Goal: Task Accomplishment & Management: Use online tool/utility

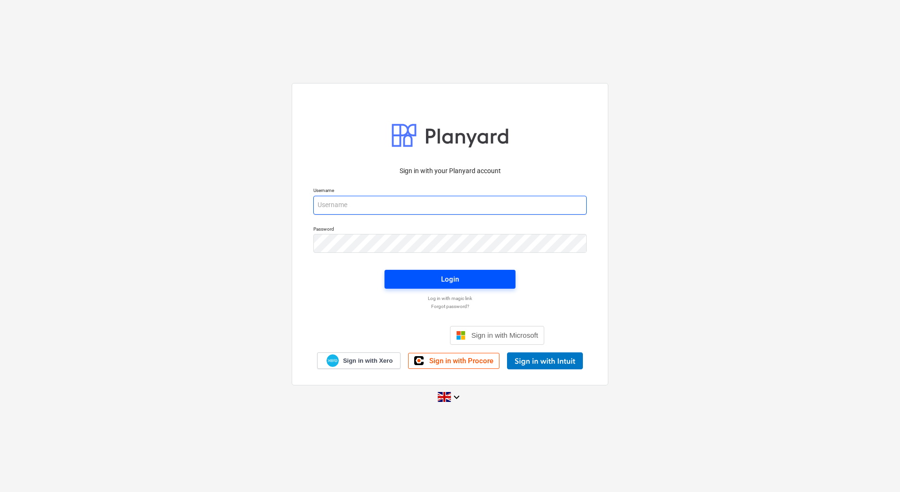
type input "[EMAIL_ADDRESS][DOMAIN_NAME]"
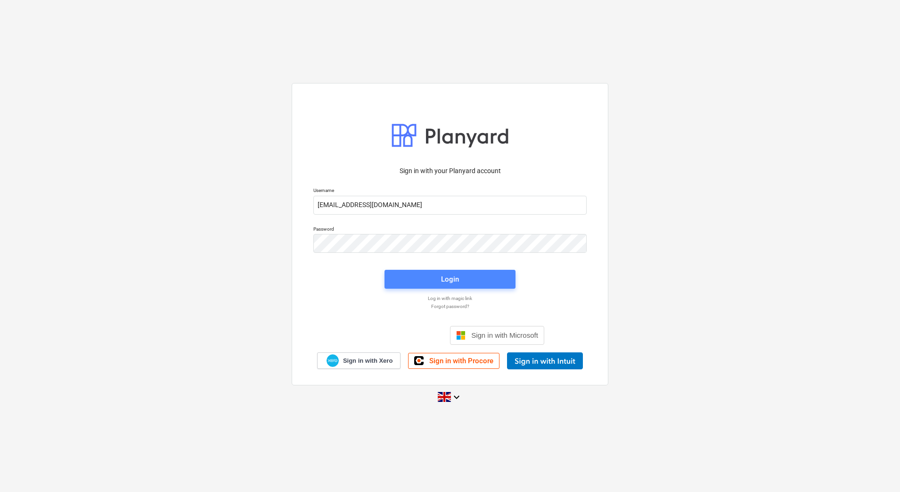
click at [414, 283] on span "Login" at bounding box center [450, 279] width 108 height 12
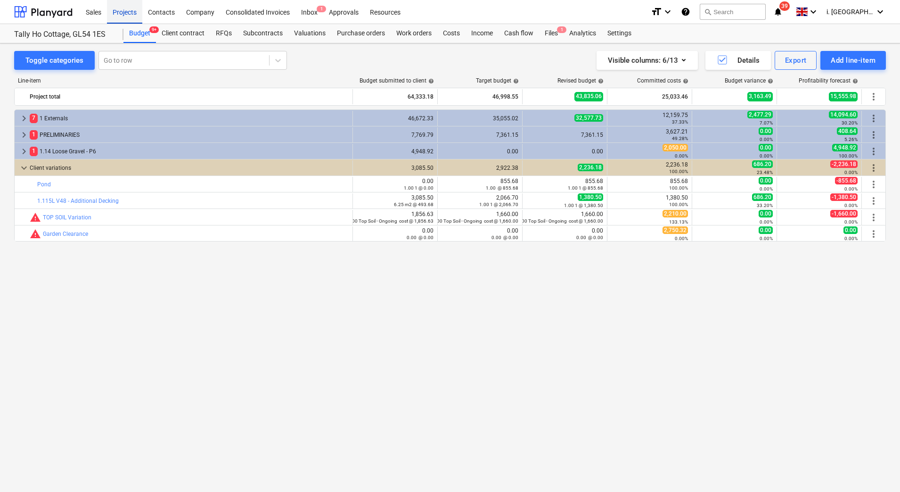
click at [127, 17] on div "Projects" at bounding box center [124, 12] width 35 height 24
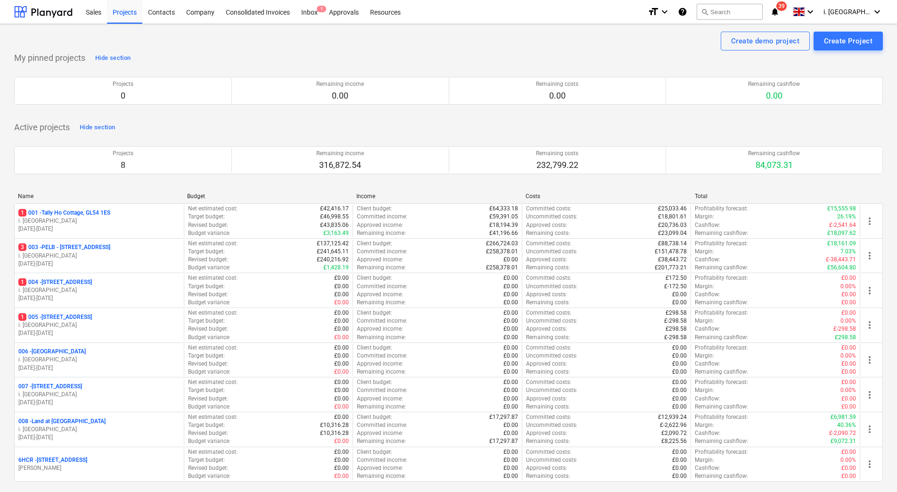
click at [110, 251] on p "3 003 - PELB - [GEOGRAPHIC_DATA], [GEOGRAPHIC_DATA], GL2 7NE" at bounding box center [64, 247] width 92 height 8
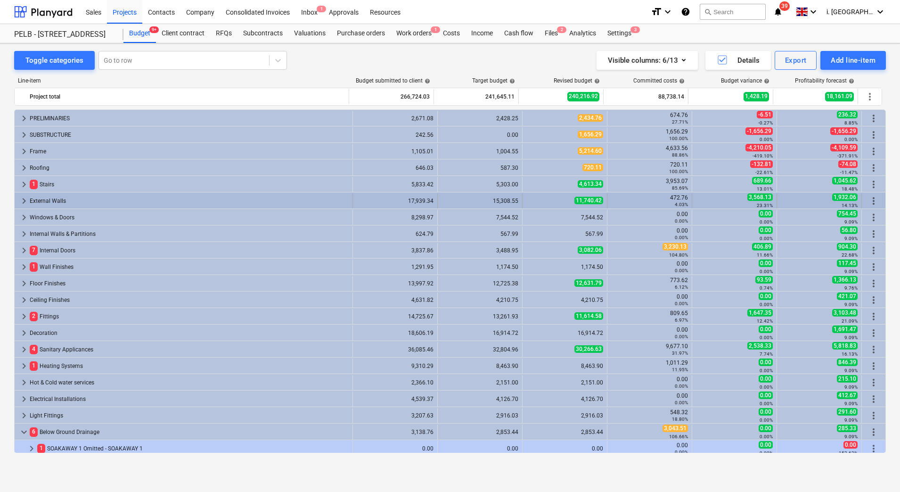
click at [94, 201] on div "External Walls" at bounding box center [189, 200] width 319 height 15
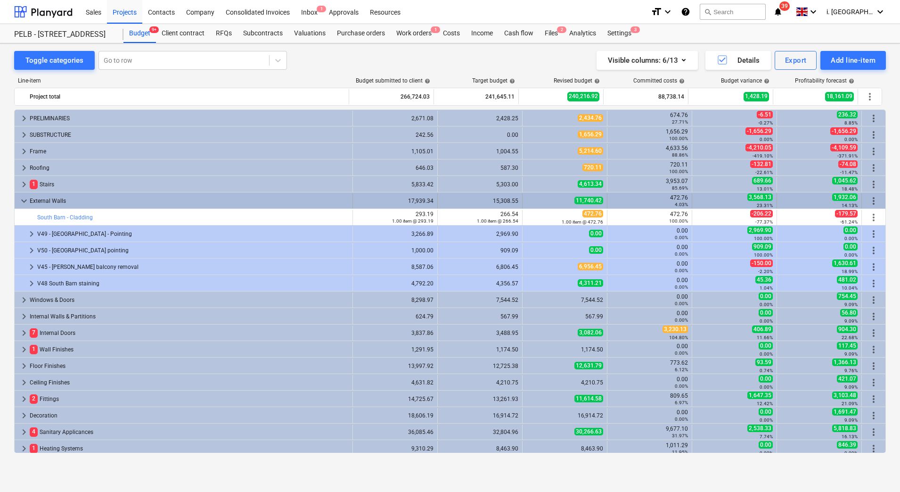
click at [25, 200] on span "keyboard_arrow_down" at bounding box center [23, 200] width 11 height 11
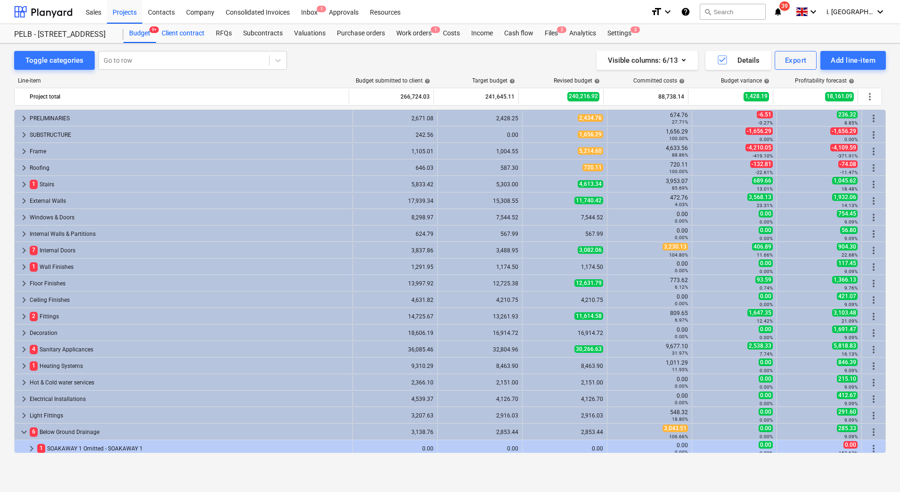
click at [176, 39] on div "Client contract" at bounding box center [183, 33] width 54 height 19
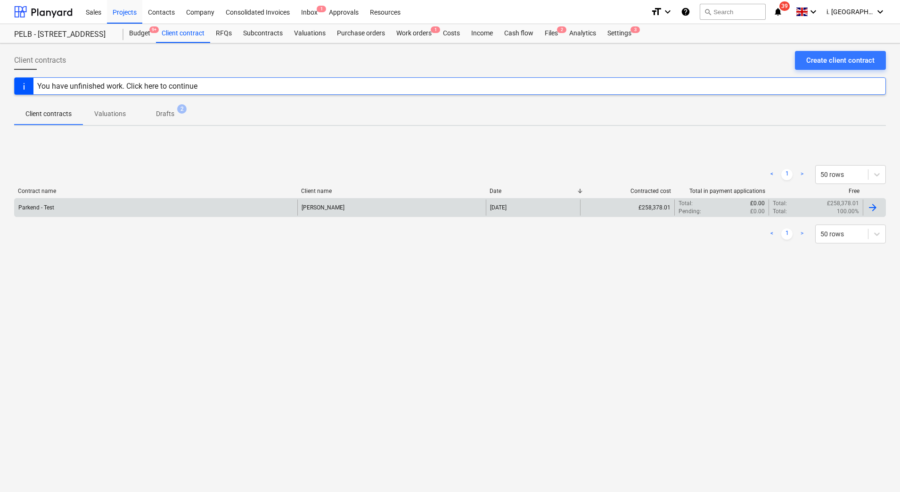
click at [90, 205] on div "Parkend - Test" at bounding box center [156, 207] width 283 height 16
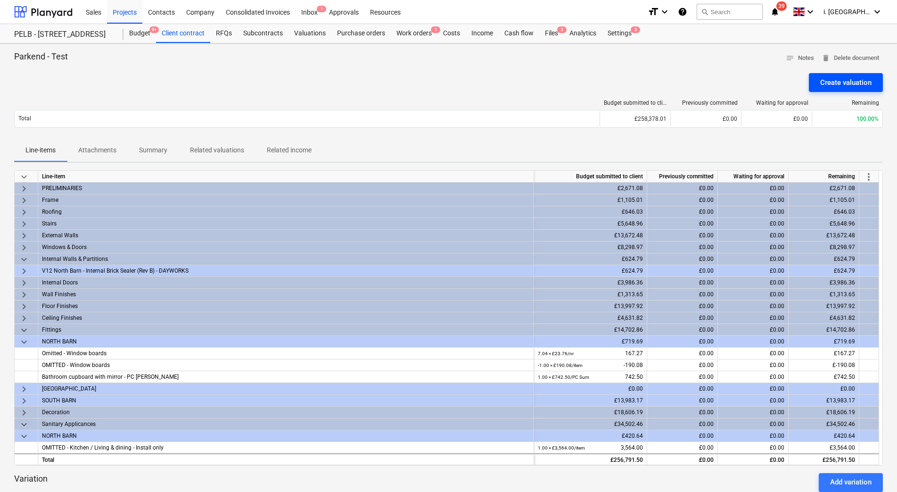
click at [839, 80] on div "Create valuation" at bounding box center [845, 82] width 51 height 12
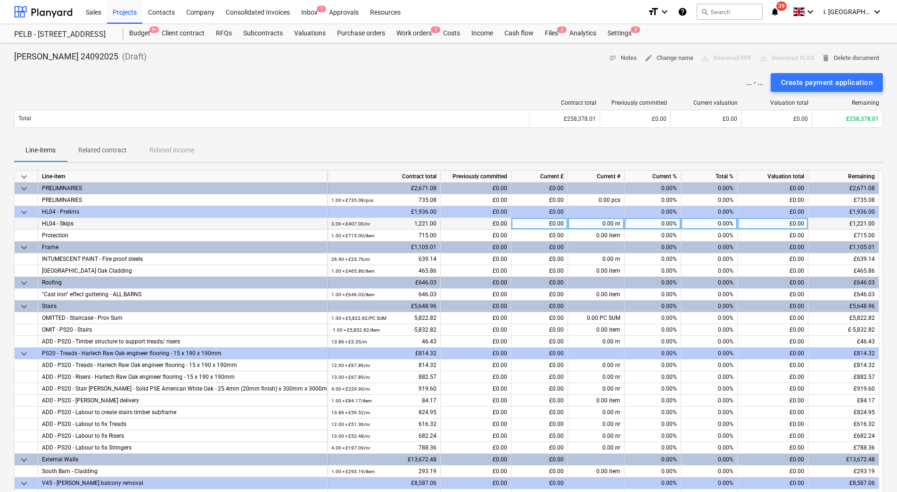
click at [548, 227] on div "£0.00" at bounding box center [540, 224] width 57 height 12
click at [588, 227] on div "0.00 nr" at bounding box center [596, 224] width 57 height 12
type input "2"
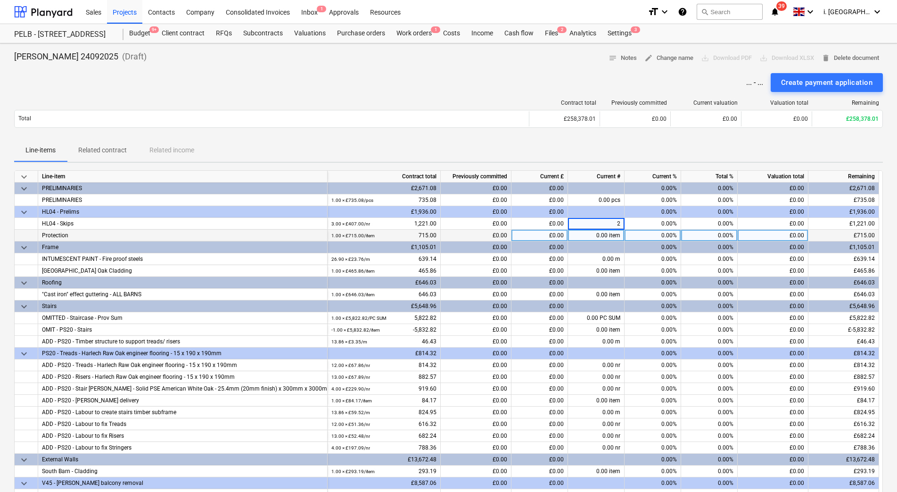
click at [606, 234] on div "0.00 item" at bounding box center [596, 236] width 57 height 12
click at [660, 234] on div "0.00%" at bounding box center [653, 236] width 57 height 12
type input "75"
click at [626, 238] on input "75" at bounding box center [653, 235] width 56 height 11
click at [605, 240] on div "0.75 item" at bounding box center [596, 236] width 57 height 12
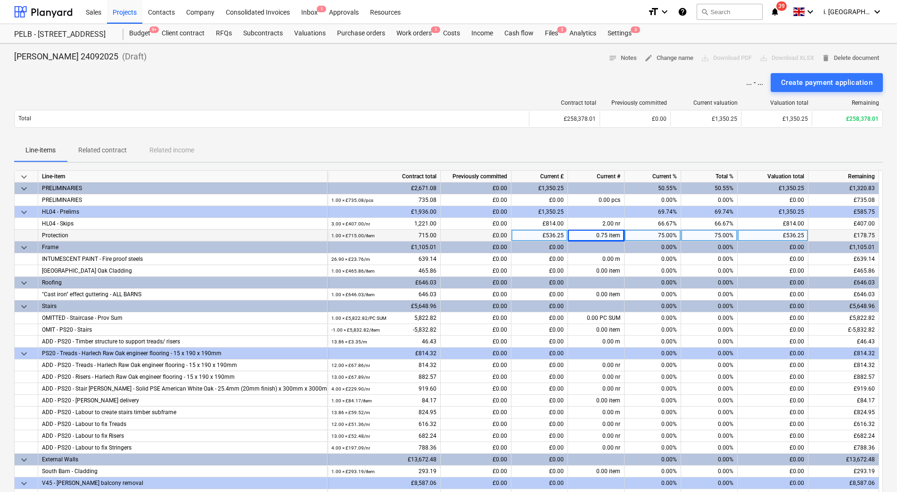
click at [21, 189] on span "keyboard_arrow_down" at bounding box center [23, 188] width 11 height 11
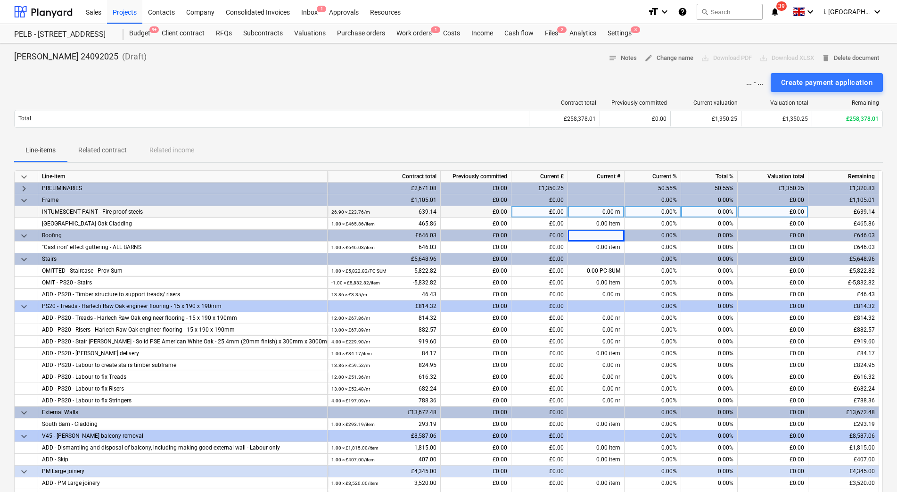
click at [633, 212] on div "0.00%" at bounding box center [653, 212] width 57 height 12
type input "100"
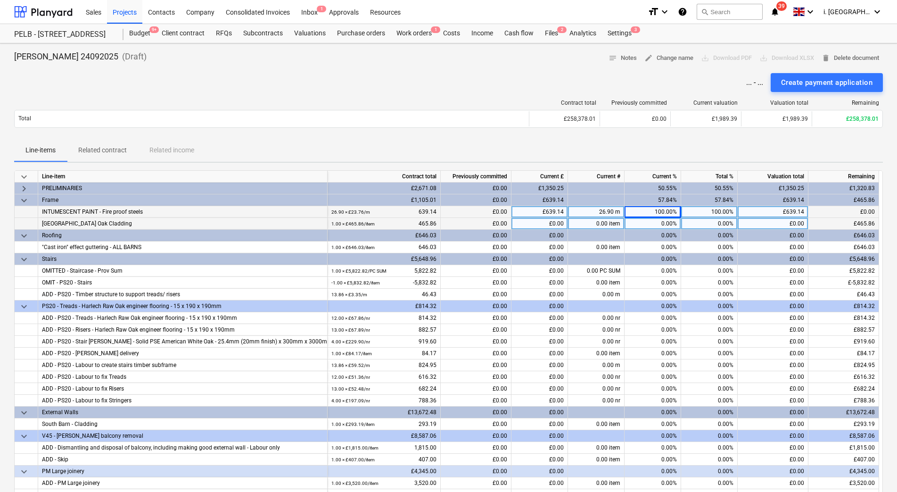
click at [640, 224] on div "0.00%" at bounding box center [653, 224] width 57 height 12
type input "100"
click at [696, 218] on div "0.00%" at bounding box center [709, 224] width 57 height 12
click at [487, 214] on div "£0.00" at bounding box center [476, 212] width 71 height 12
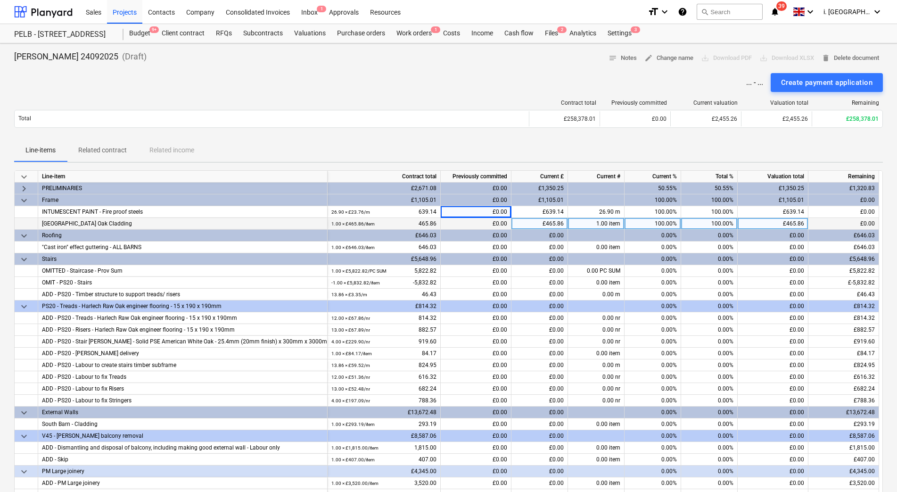
click at [22, 201] on span "keyboard_arrow_down" at bounding box center [23, 200] width 11 height 11
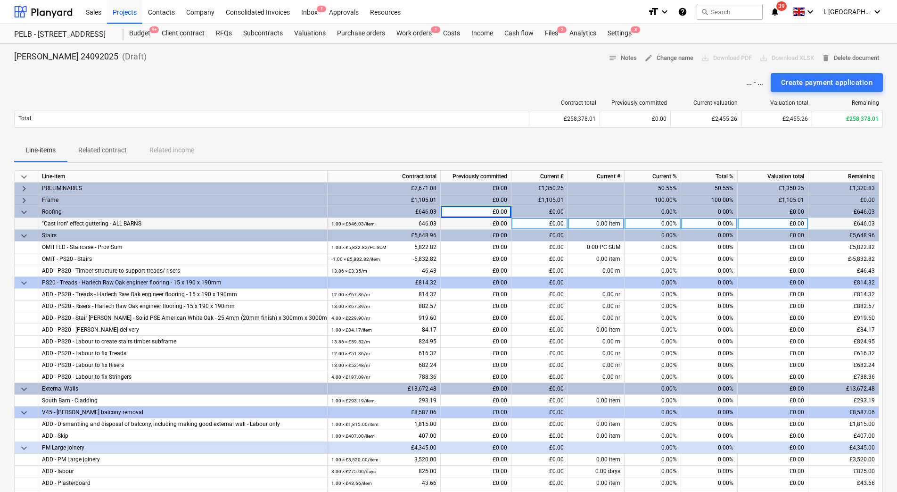
click at [21, 213] on span "keyboard_arrow_down" at bounding box center [23, 212] width 11 height 11
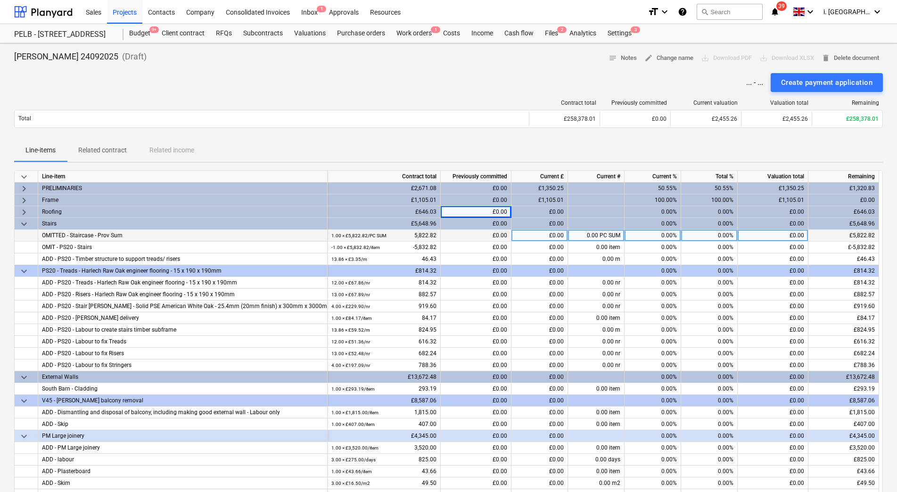
click at [650, 225] on div "0.00%" at bounding box center [653, 224] width 57 height 12
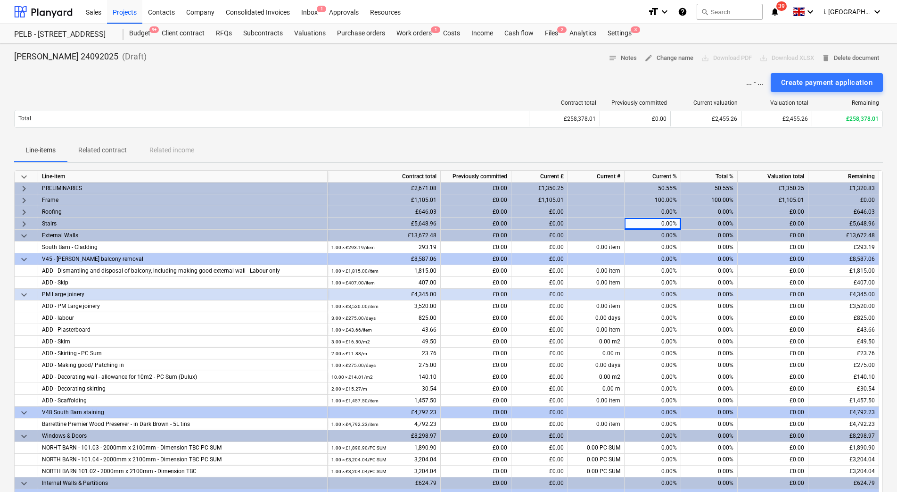
click at [658, 226] on div "0.00%" at bounding box center [653, 224] width 57 height 12
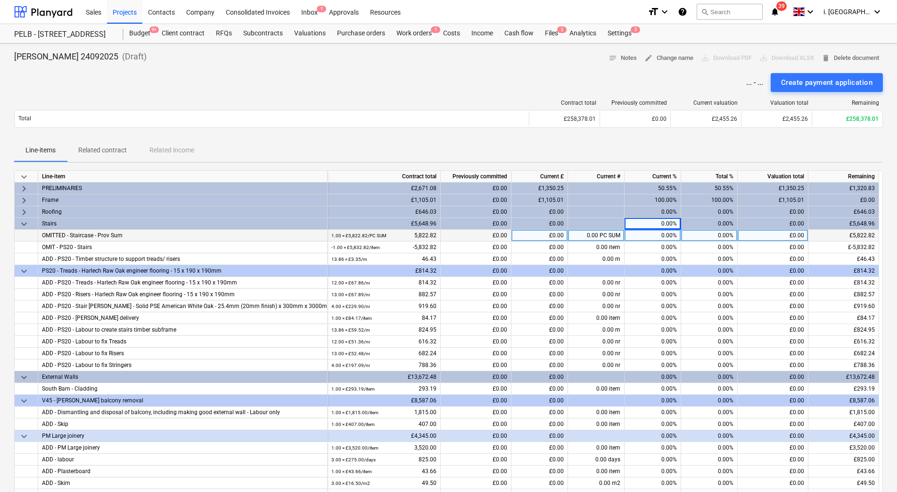
click at [658, 223] on div "0.00%" at bounding box center [653, 224] width 57 height 12
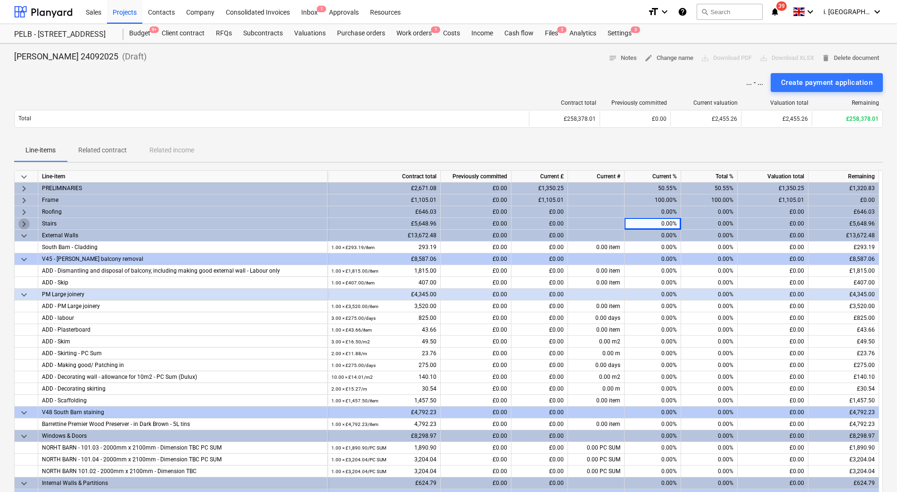
click at [19, 222] on span "keyboard_arrow_right" at bounding box center [23, 223] width 11 height 11
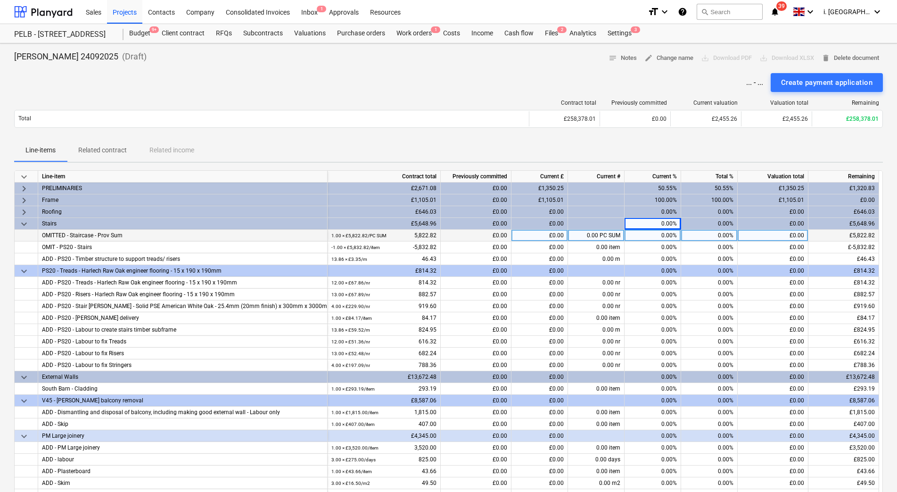
click at [655, 268] on div "0.00%" at bounding box center [653, 271] width 57 height 12
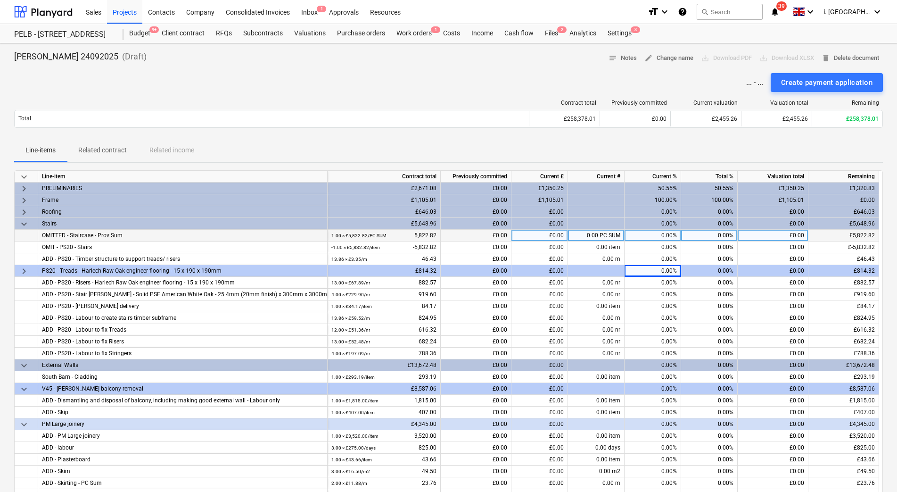
click at [654, 228] on div "0.00%" at bounding box center [653, 224] width 57 height 12
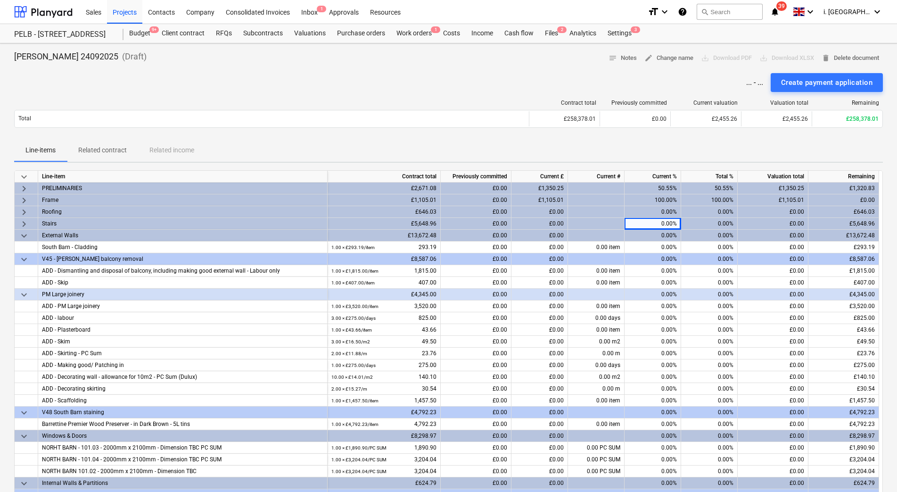
click at [654, 223] on div "0.00%" at bounding box center [653, 224] width 57 height 12
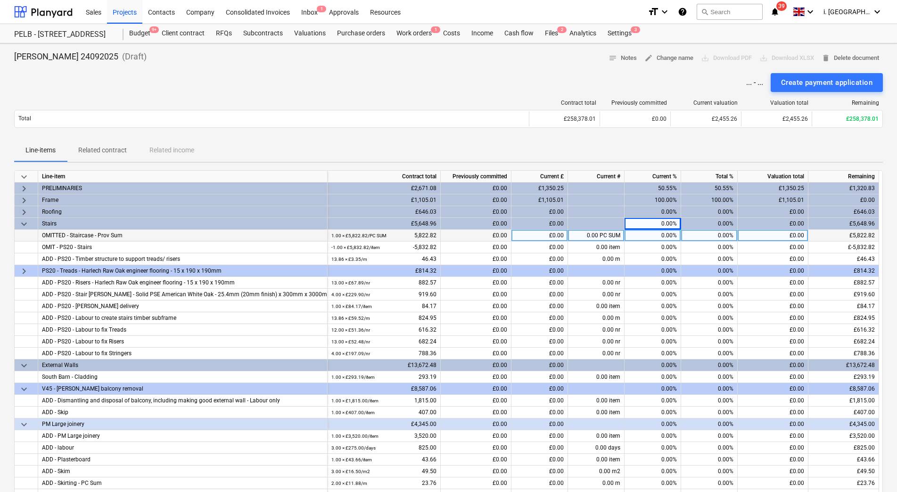
click at [654, 227] on div "0.00%" at bounding box center [653, 224] width 57 height 12
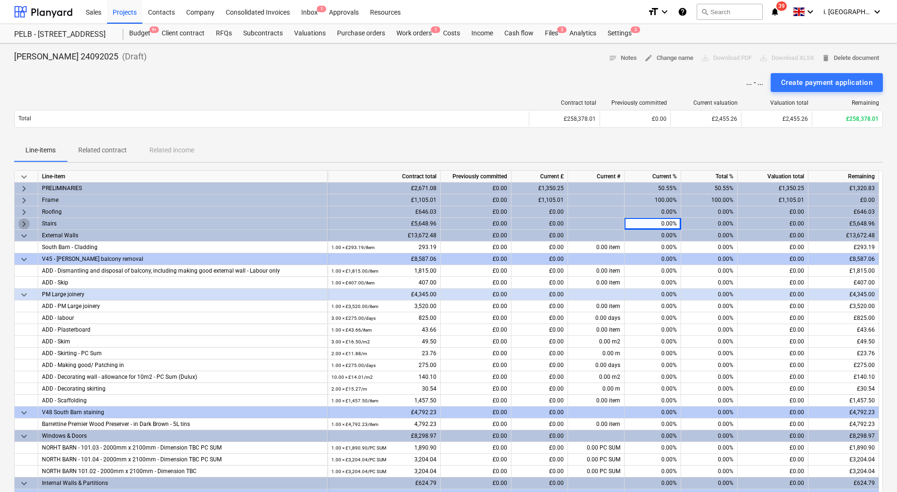
click at [25, 221] on span "keyboard_arrow_right" at bounding box center [23, 223] width 11 height 11
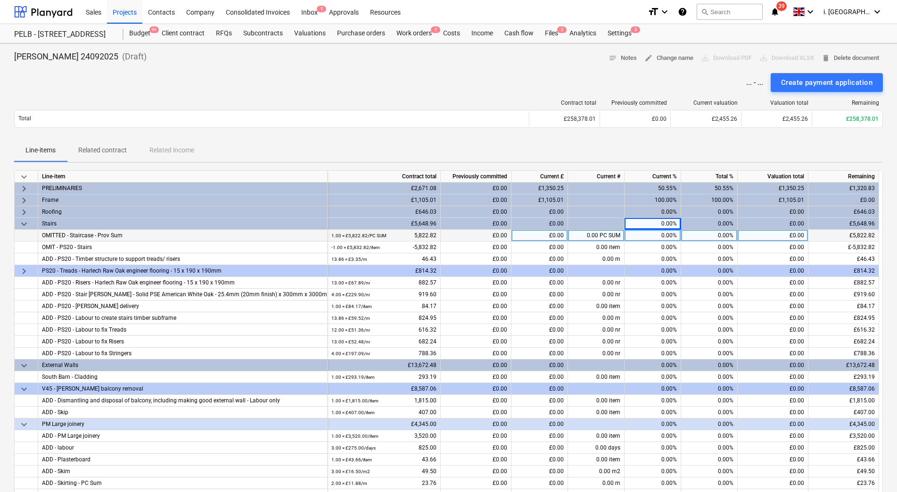
click at [658, 224] on div "0.00%" at bounding box center [653, 224] width 57 height 12
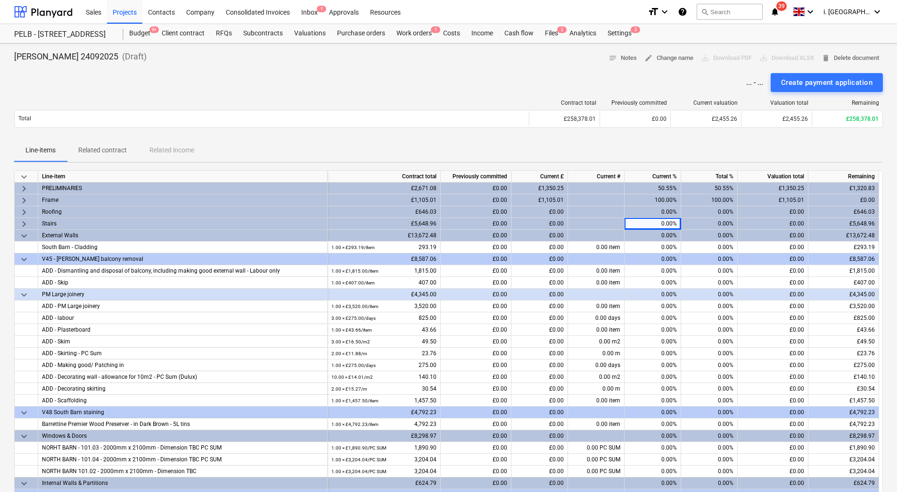
click at [24, 220] on span "keyboard_arrow_right" at bounding box center [23, 223] width 11 height 11
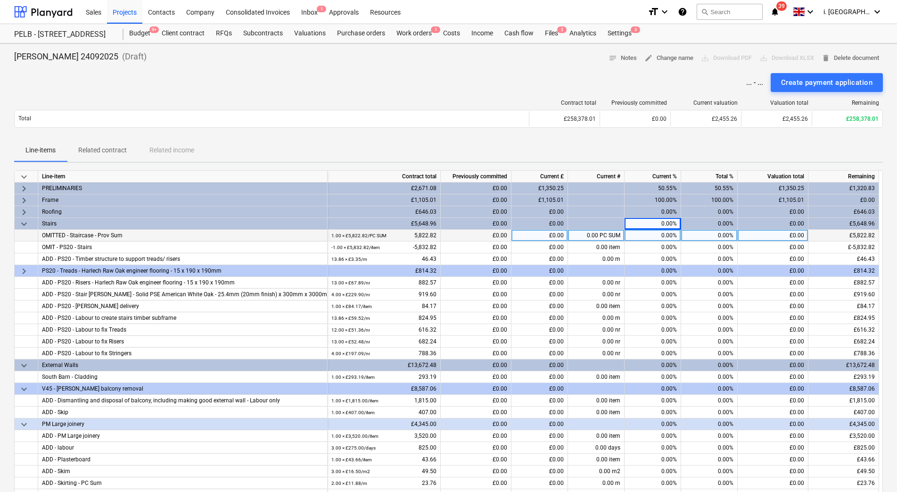
click at [642, 267] on div "0.00%" at bounding box center [653, 271] width 57 height 12
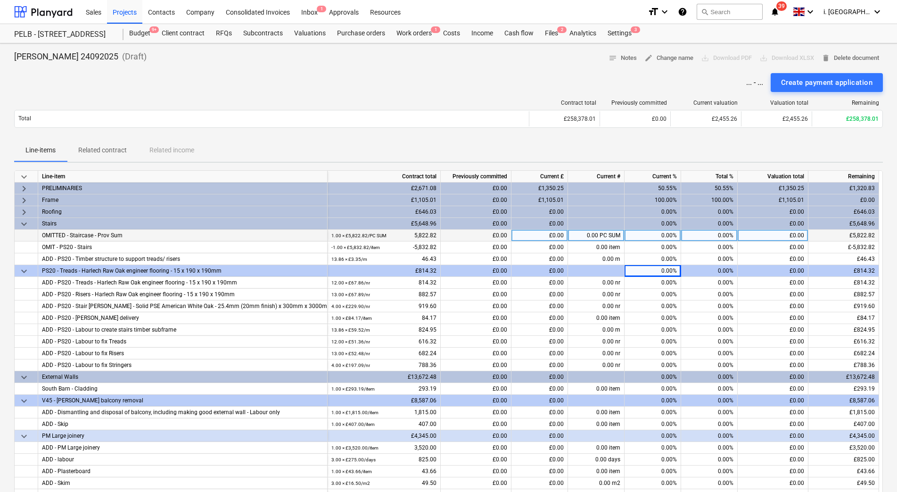
click at [660, 272] on div "0.00%" at bounding box center [653, 271] width 57 height 12
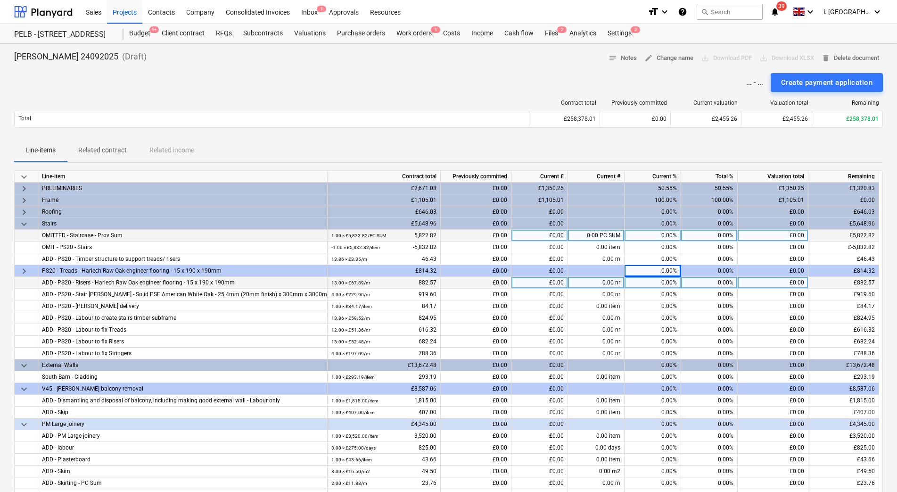
click at [656, 281] on div "0.00%" at bounding box center [653, 283] width 57 height 12
click at [649, 317] on div "0.00%" at bounding box center [653, 318] width 57 height 12
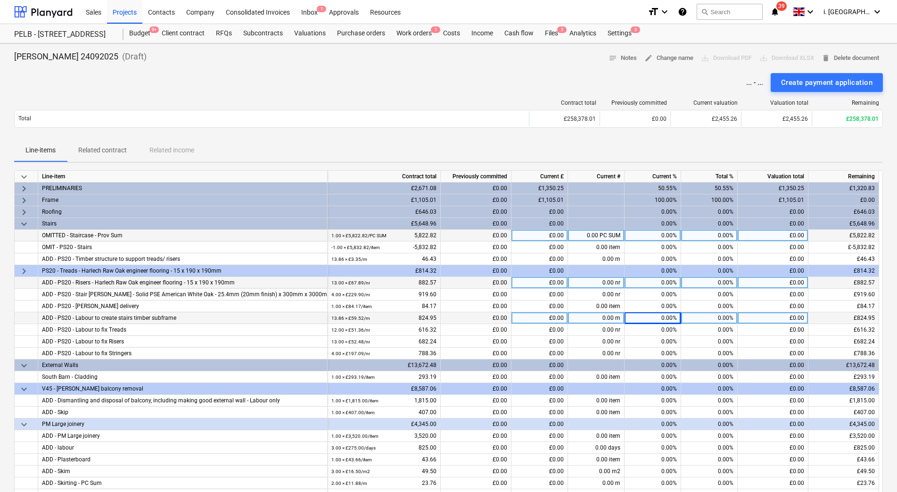
click at [651, 317] on div "0.00%" at bounding box center [653, 318] width 57 height 12
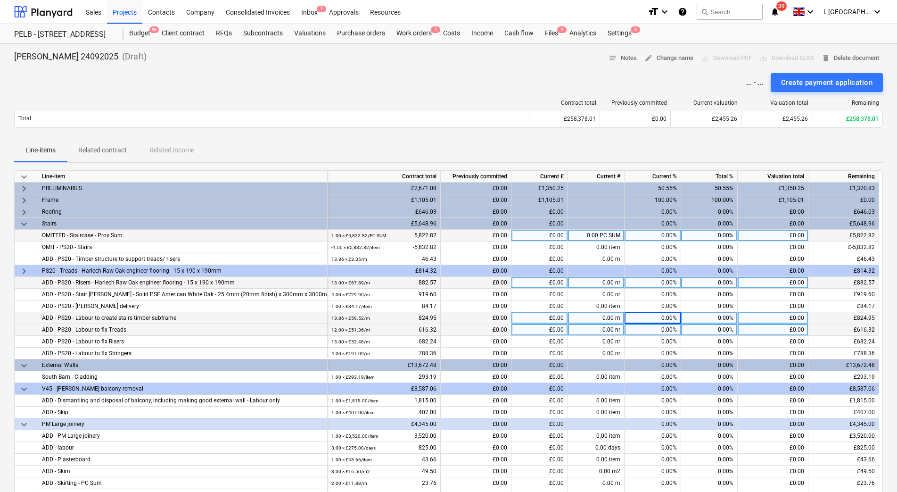
click at [653, 327] on div "0.00%" at bounding box center [653, 330] width 57 height 12
type input "100"
click at [651, 339] on div "0.00%" at bounding box center [653, 342] width 57 height 12
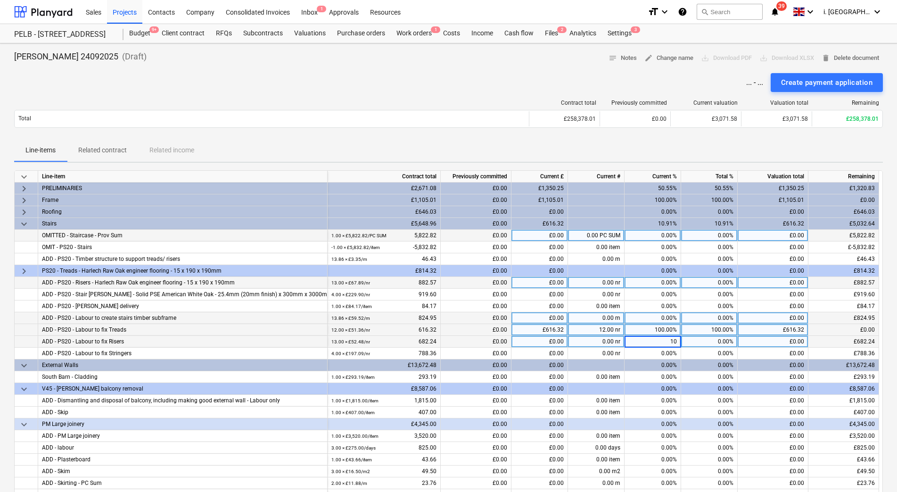
type input "100"
click at [650, 348] on div "0.00%" at bounding box center [653, 353] width 57 height 12
type input "100"
click at [652, 323] on div "0.00%" at bounding box center [653, 318] width 57 height 12
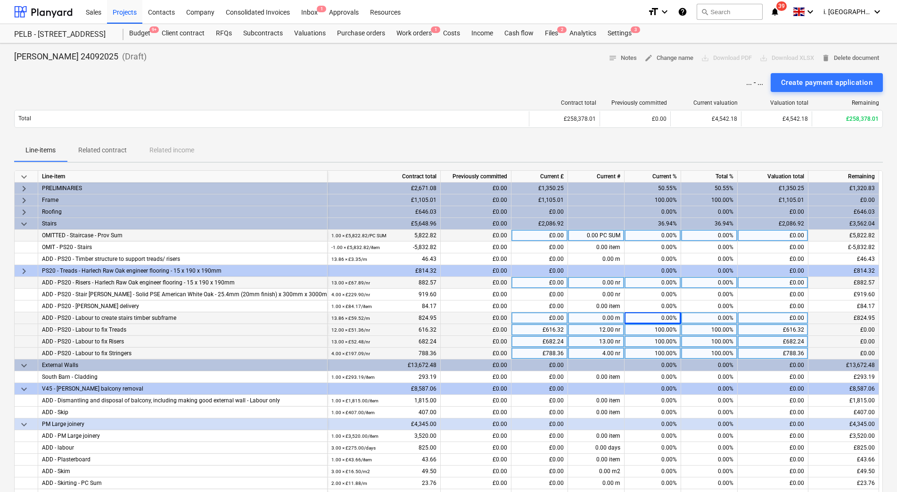
click at [665, 353] on div "100.00%" at bounding box center [653, 353] width 57 height 12
type input "99"
click at [665, 319] on div "0.00%" at bounding box center [653, 318] width 57 height 12
click at [652, 352] on div "99.00%" at bounding box center [653, 353] width 57 height 12
type input "100"
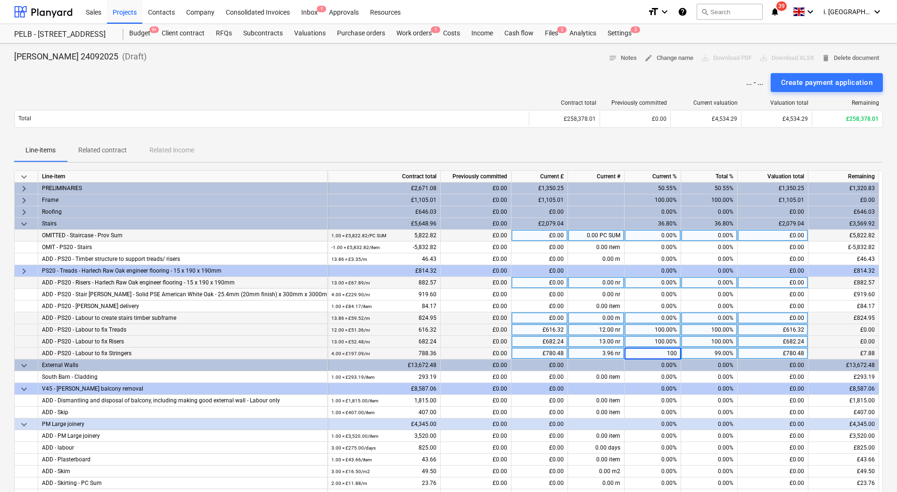
click at [657, 324] on div "100.00%" at bounding box center [653, 330] width 57 height 12
type input "99.99"
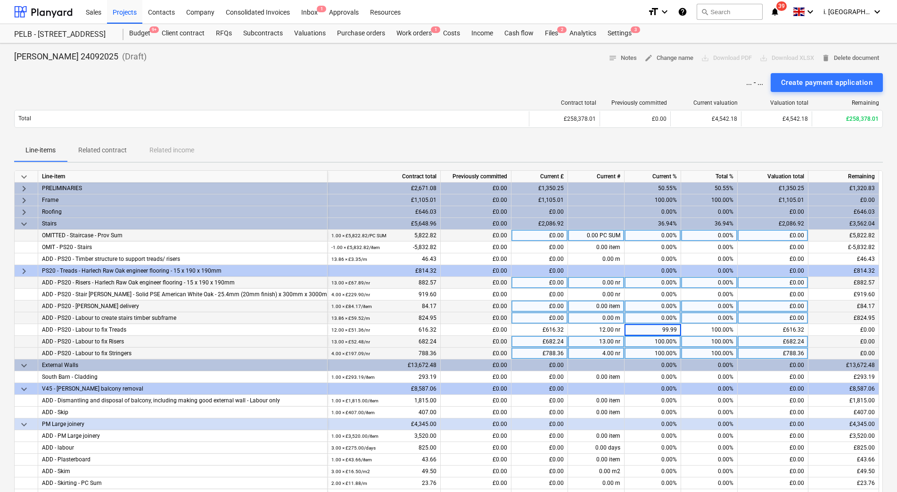
click at [651, 303] on div "0.00%" at bounding box center [653, 306] width 57 height 12
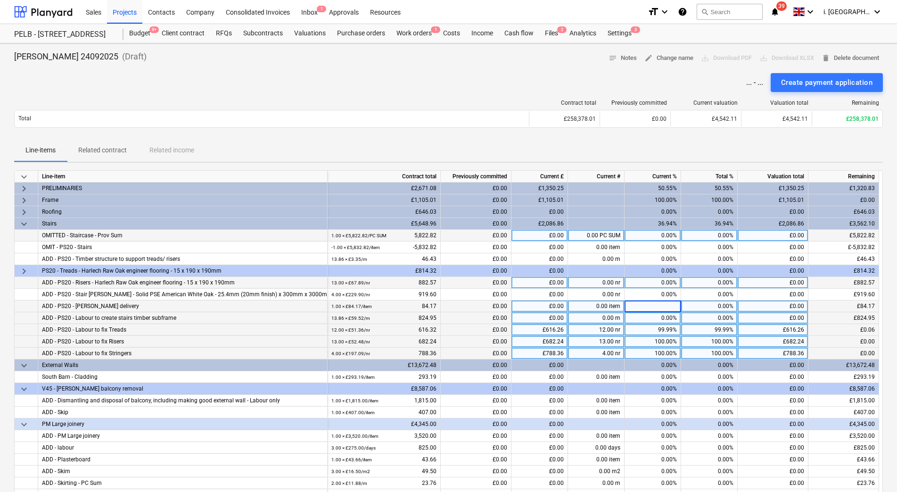
click at [665, 329] on div "99.99%" at bounding box center [653, 330] width 57 height 12
type input "99"
click at [657, 305] on div "0.00%" at bounding box center [653, 306] width 57 height 12
click at [660, 326] on div "99.00%" at bounding box center [653, 330] width 57 height 12
type input "99.5"
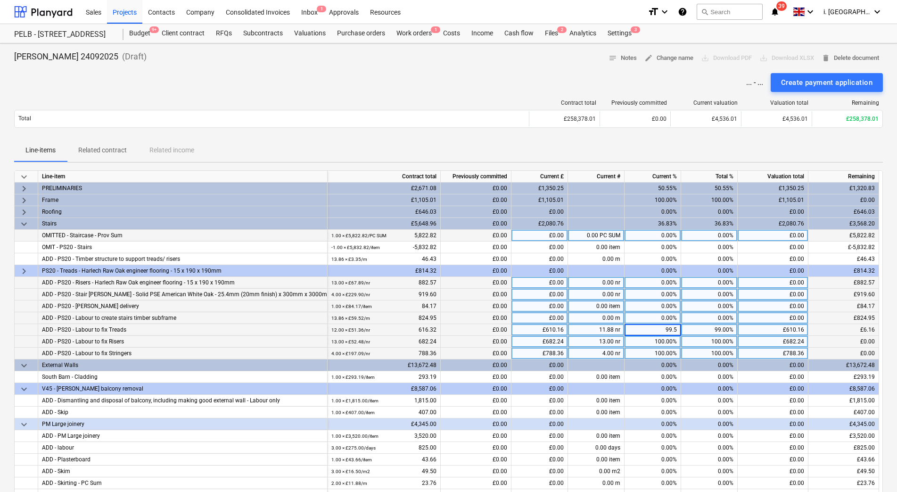
click at [650, 292] on div "0.00%" at bounding box center [653, 295] width 57 height 12
click at [27, 227] on span "keyboard_arrow_down" at bounding box center [23, 223] width 11 height 11
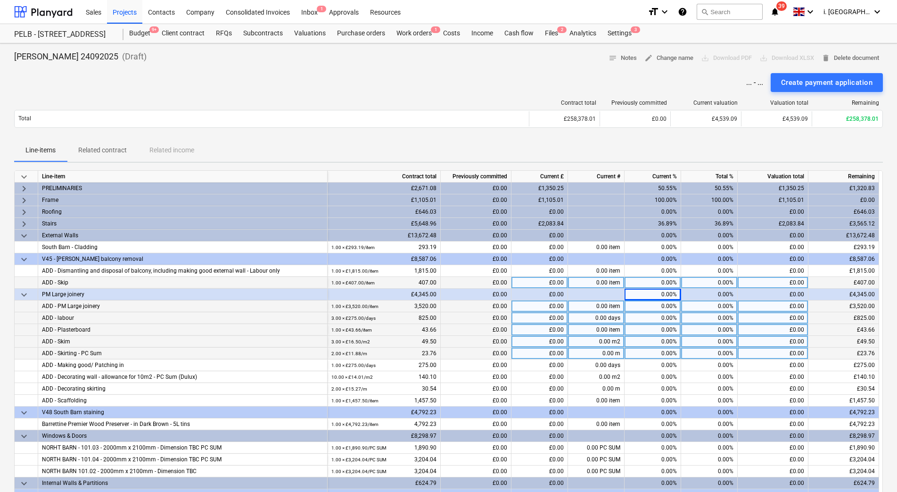
click at [18, 235] on span "keyboard_arrow_down" at bounding box center [23, 235] width 11 height 11
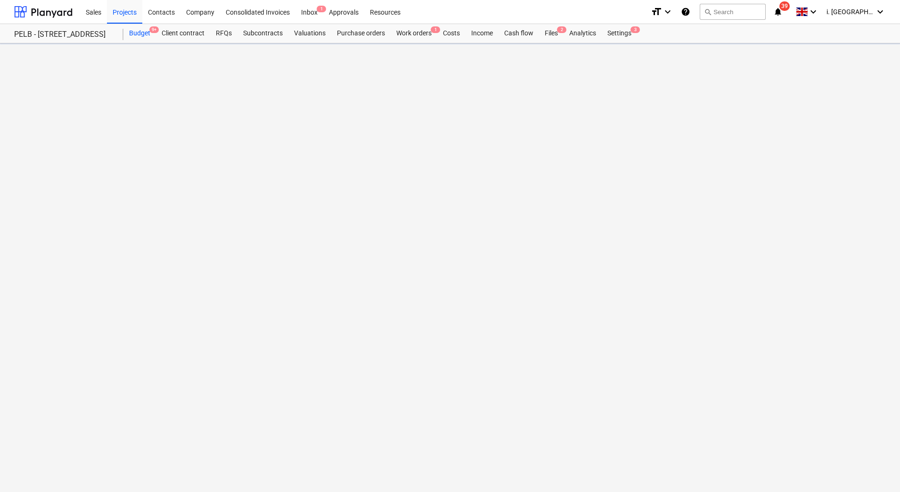
click at [141, 35] on div "Budget 9+" at bounding box center [140, 33] width 33 height 19
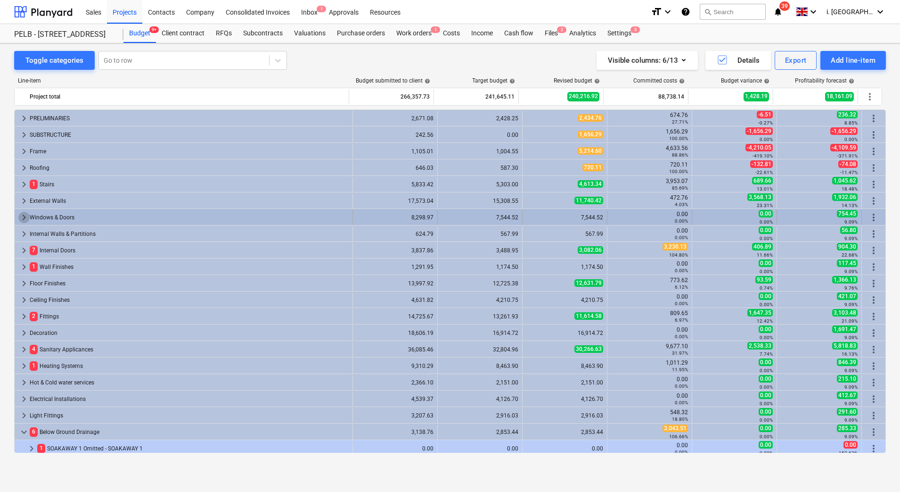
click at [24, 217] on span "keyboard_arrow_right" at bounding box center [23, 217] width 11 height 11
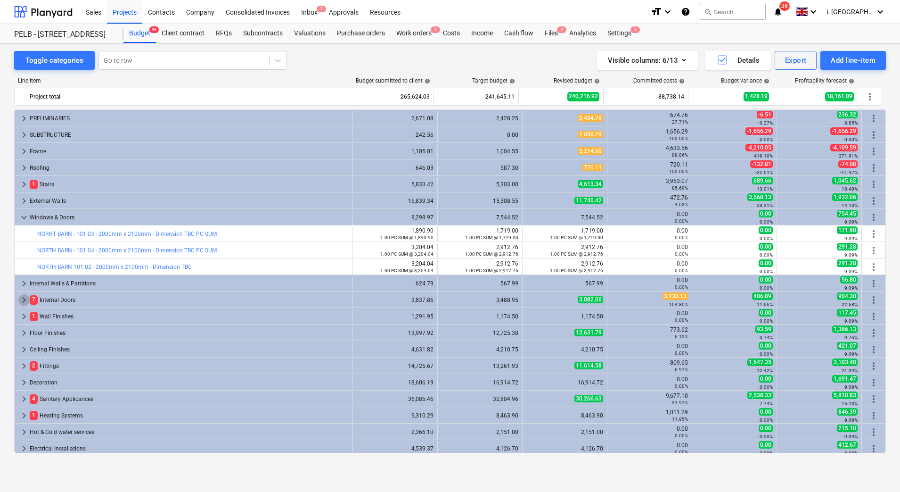
drag, startPoint x: 17, startPoint y: 305, endPoint x: 26, endPoint y: 302, distance: 9.4
click at [26, 302] on span "keyboard_arrow_right" at bounding box center [23, 299] width 11 height 11
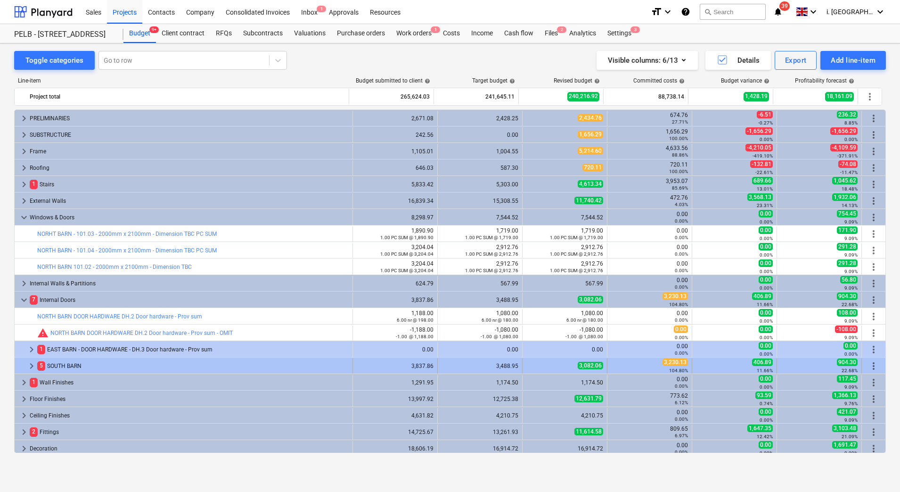
click at [31, 367] on span "keyboard_arrow_right" at bounding box center [31, 365] width 11 height 11
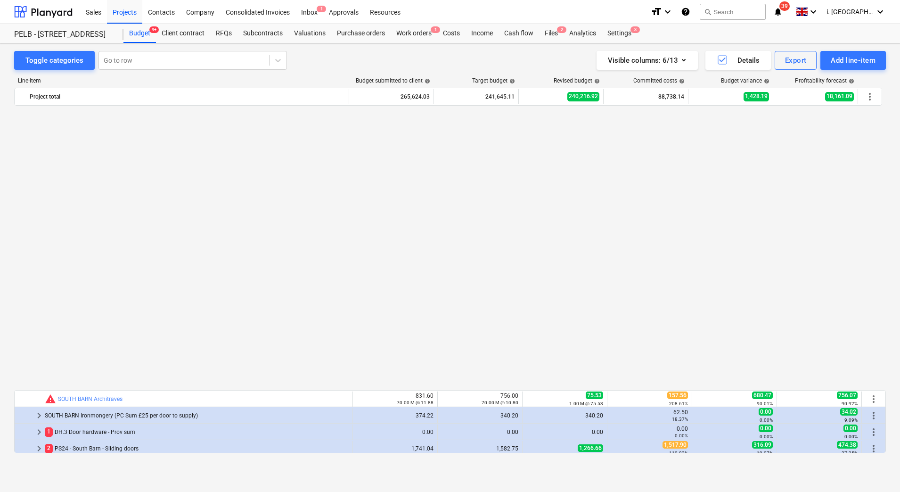
scroll to position [300, 0]
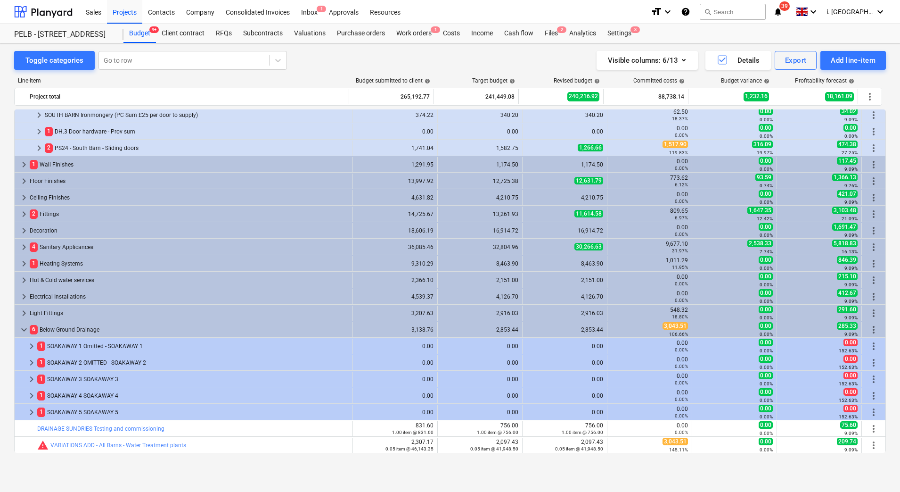
click at [36, 150] on span "keyboard_arrow_right" at bounding box center [38, 147] width 11 height 11
